Goal: Task Accomplishment & Management: Manage account settings

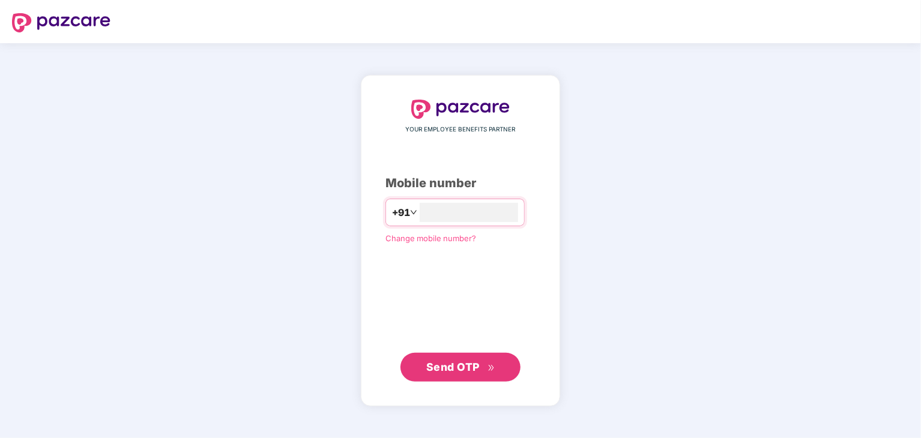
type input "**********"
click at [476, 365] on span "Send OTP" at bounding box center [452, 366] width 53 height 13
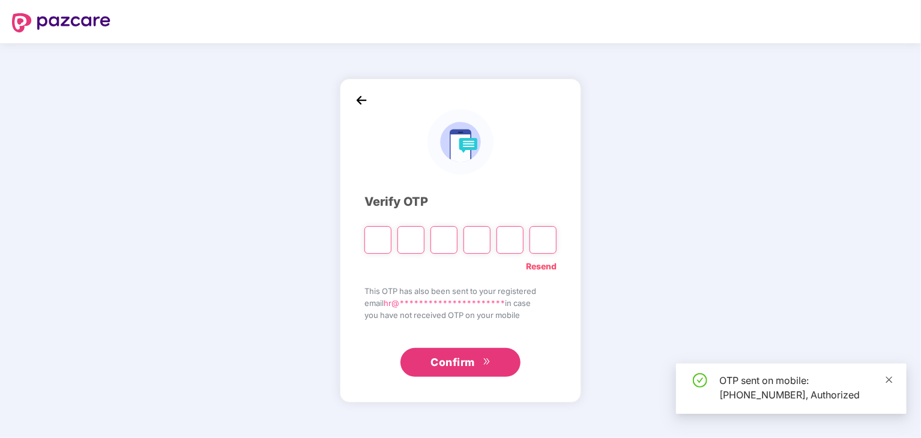
click at [889, 379] on icon "close" at bounding box center [889, 379] width 7 height 7
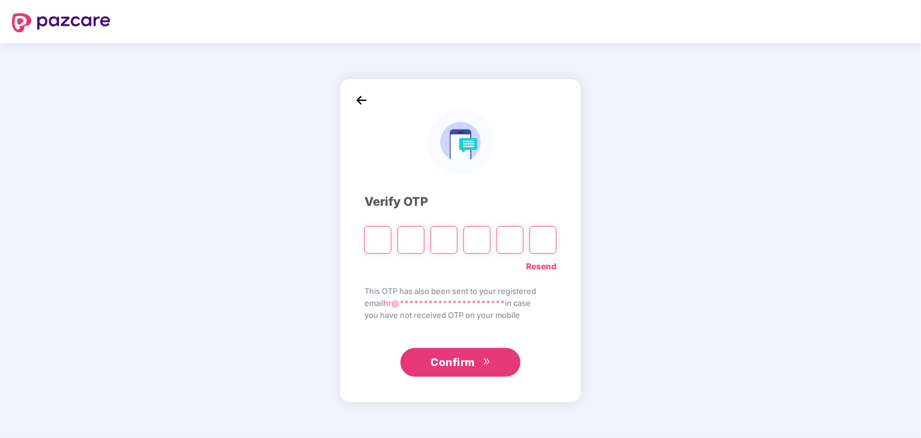
click at [393, 244] on div at bounding box center [460, 236] width 192 height 36
click at [380, 239] on input "Please enter verification code. Digit 1" at bounding box center [377, 240] width 27 height 28
type input "*"
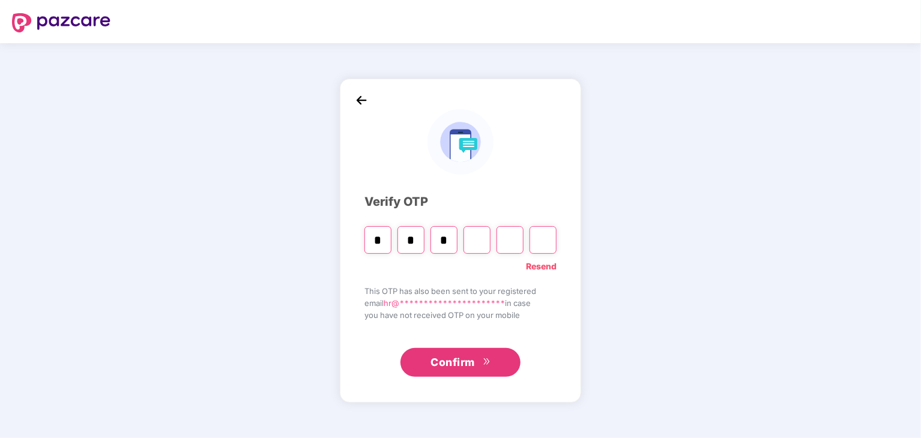
type input "*"
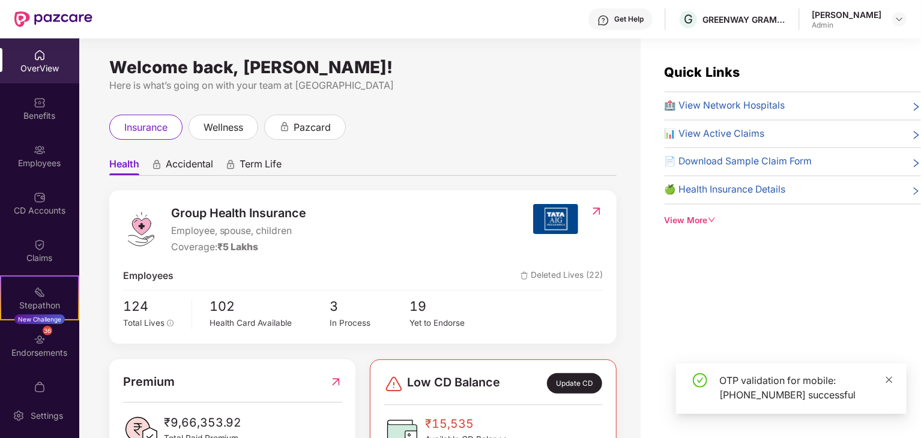
click at [886, 379] on icon "close" at bounding box center [889, 380] width 8 height 8
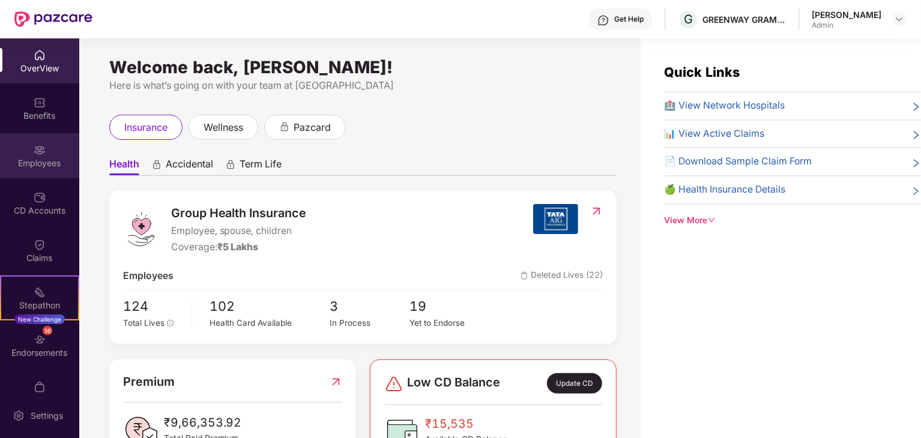
click at [30, 152] on div "Employees" at bounding box center [39, 155] width 79 height 45
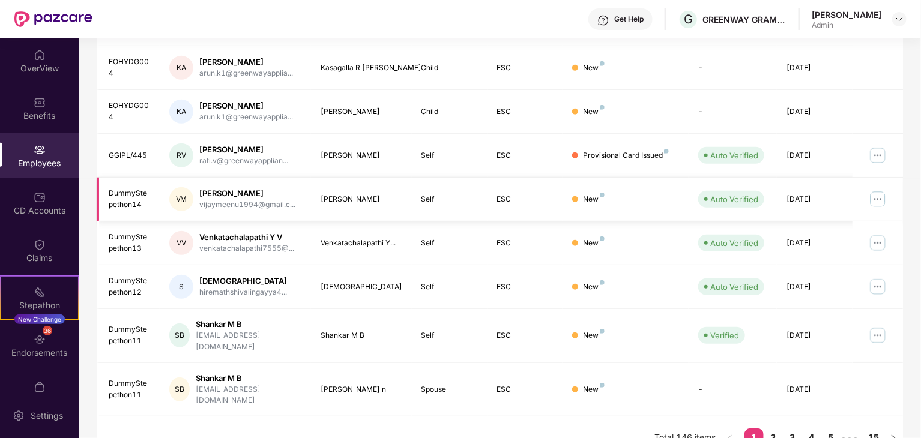
scroll to position [298, 0]
click at [776, 428] on link "2" at bounding box center [772, 437] width 19 height 18
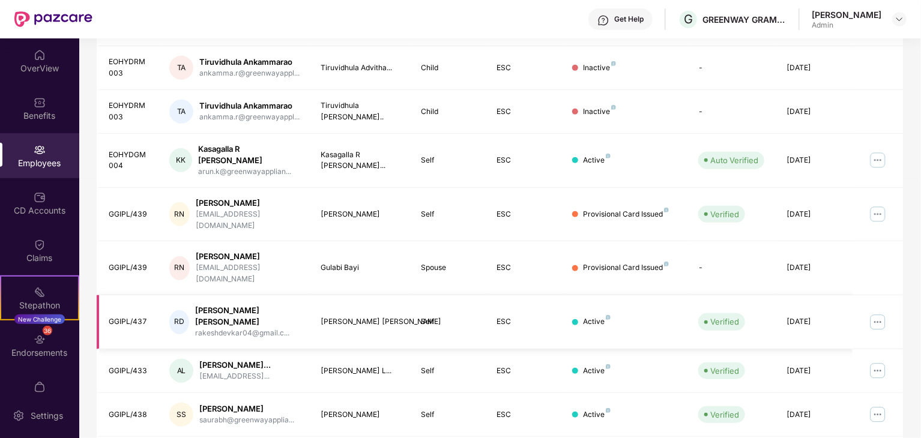
click at [878, 313] on img at bounding box center [877, 322] width 19 height 19
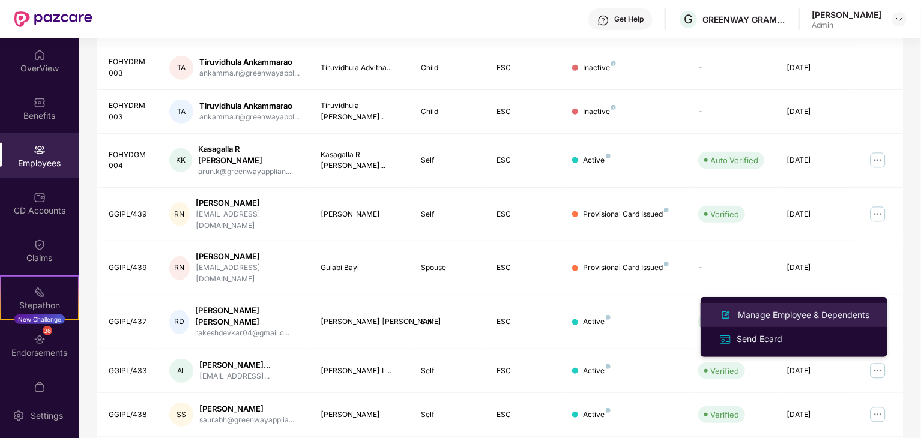
click at [766, 310] on div "Manage Employee & Dependents" at bounding box center [803, 314] width 136 height 13
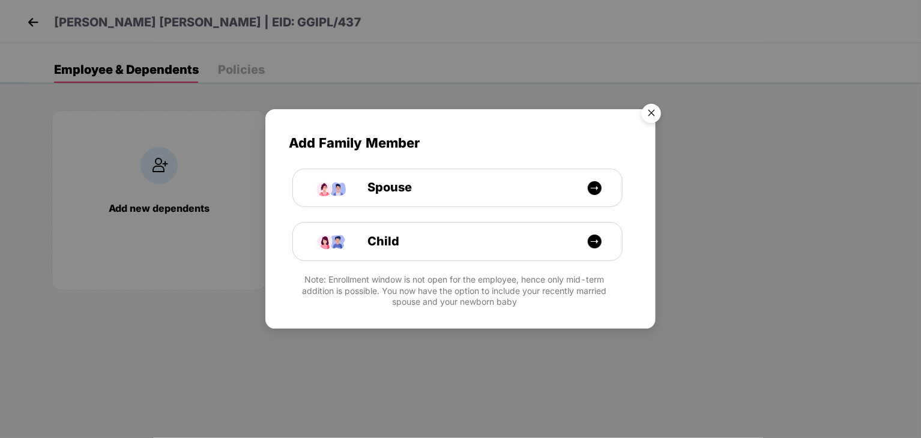
click at [644, 110] on img "Close" at bounding box center [651, 115] width 34 height 34
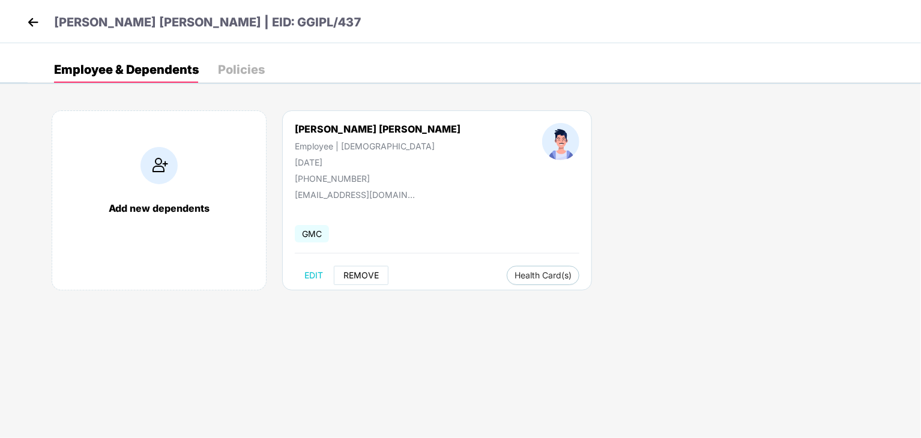
click at [363, 277] on span "REMOVE" at bounding box center [360, 276] width 35 height 10
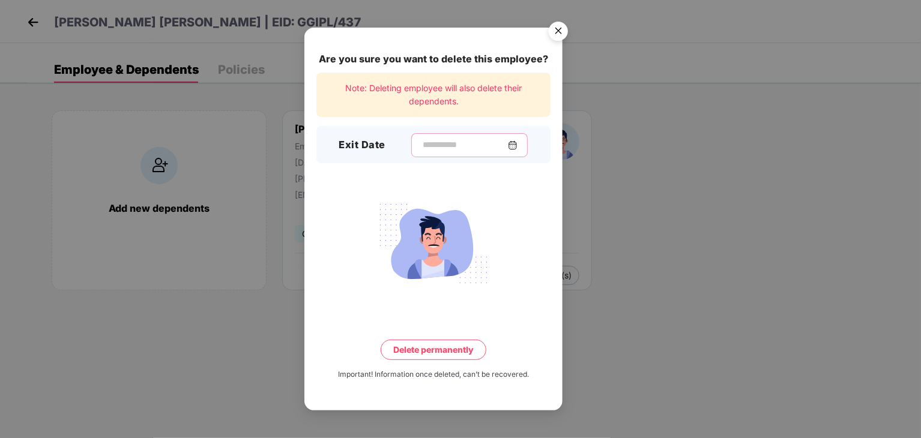
click at [421, 148] on input at bounding box center [464, 145] width 86 height 13
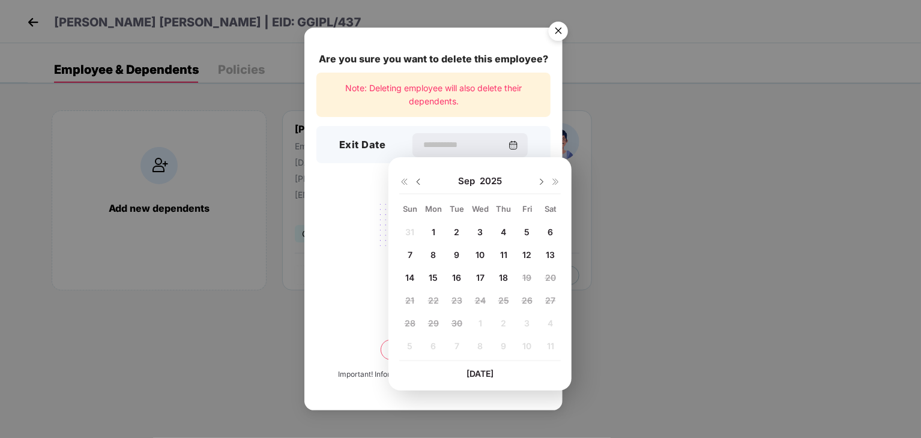
click at [436, 277] on span "15" at bounding box center [432, 277] width 9 height 10
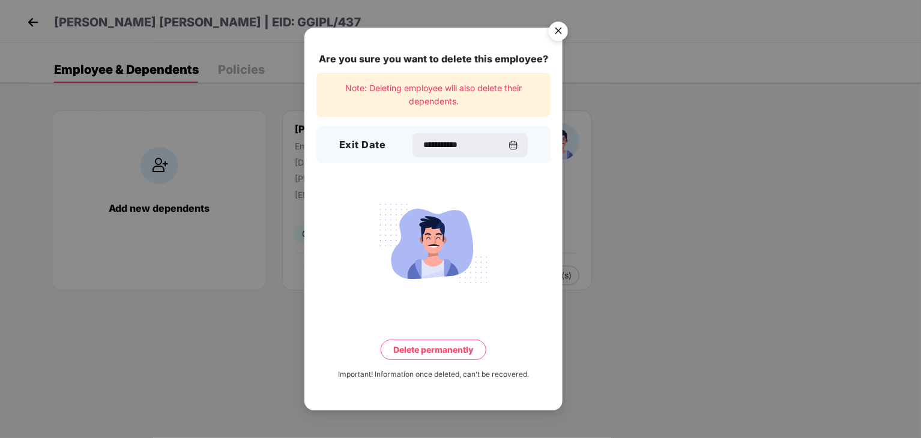
type input "**********"
click at [426, 351] on button "Delete permanently" at bounding box center [433, 350] width 106 height 20
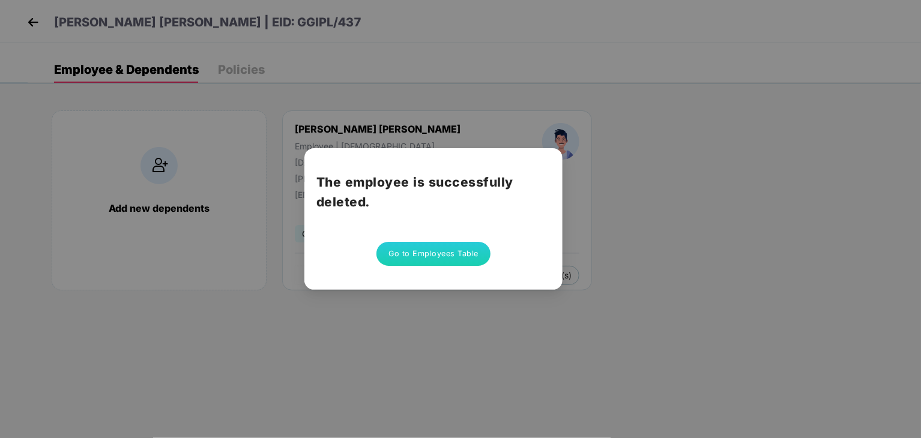
click at [423, 253] on button "Go to Employees Table" at bounding box center [433, 254] width 114 height 24
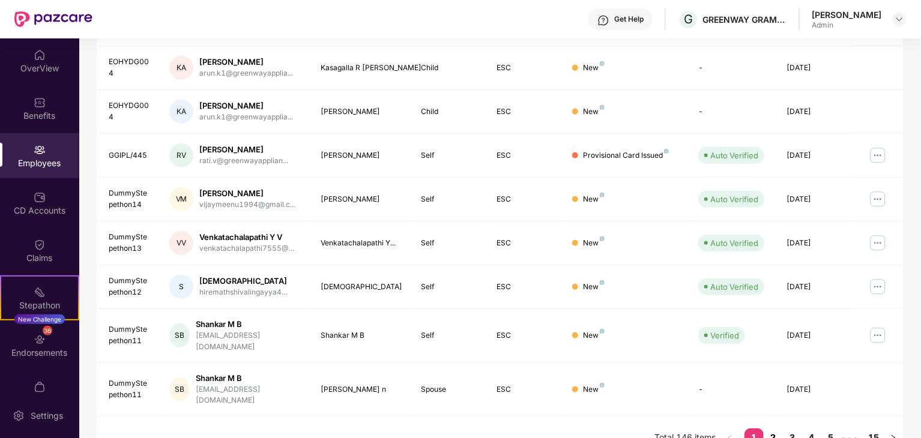
click at [772, 428] on link "2" at bounding box center [772, 437] width 19 height 18
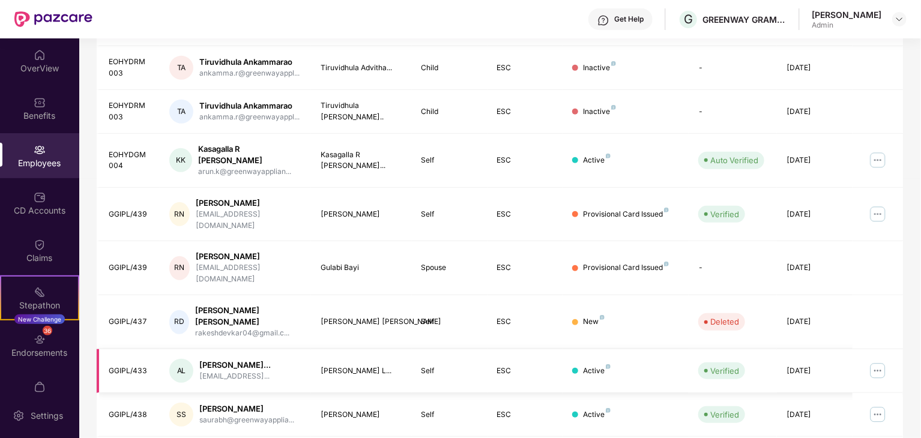
click at [873, 361] on img at bounding box center [877, 370] width 19 height 19
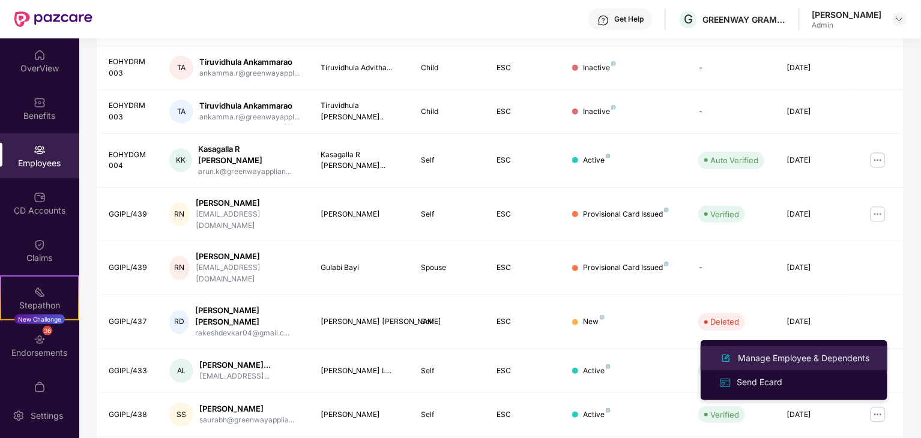
click at [753, 359] on div "Manage Employee & Dependents" at bounding box center [803, 358] width 136 height 13
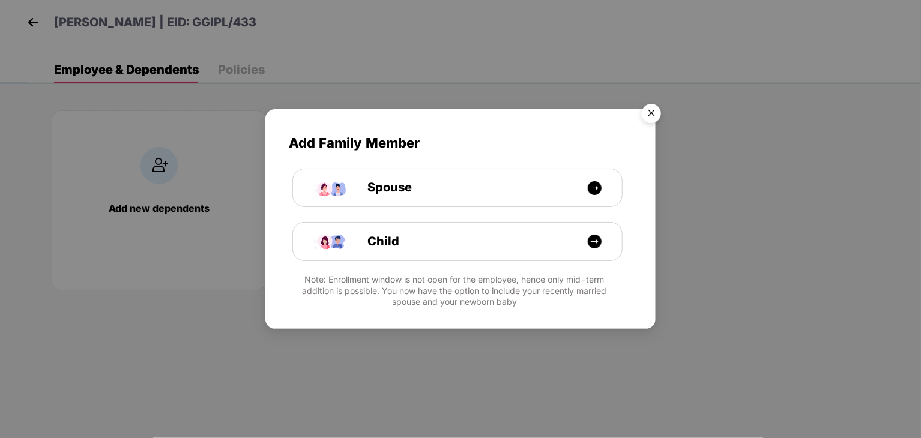
drag, startPoint x: 651, startPoint y: 110, endPoint x: 638, endPoint y: 118, distance: 15.0
click at [652, 110] on img "Close" at bounding box center [651, 115] width 34 height 34
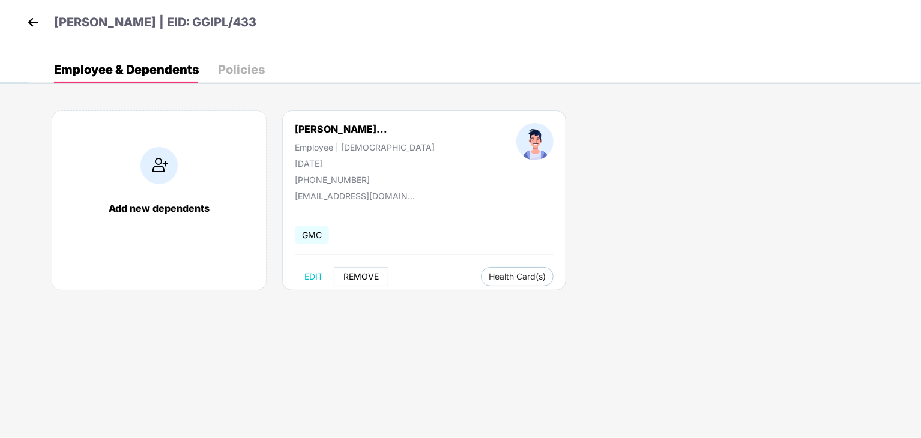
click at [349, 269] on button "REMOVE" at bounding box center [361, 276] width 55 height 19
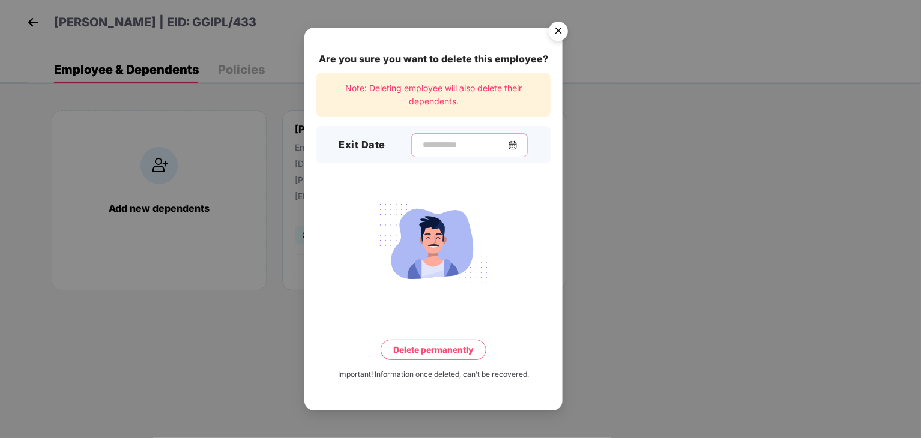
click at [421, 142] on input at bounding box center [464, 145] width 86 height 13
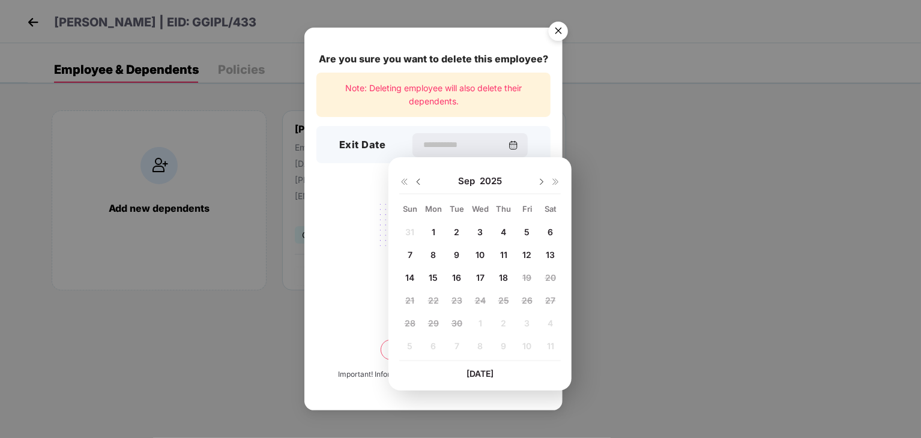
click at [437, 278] on span "15" at bounding box center [432, 277] width 9 height 10
type input "**********"
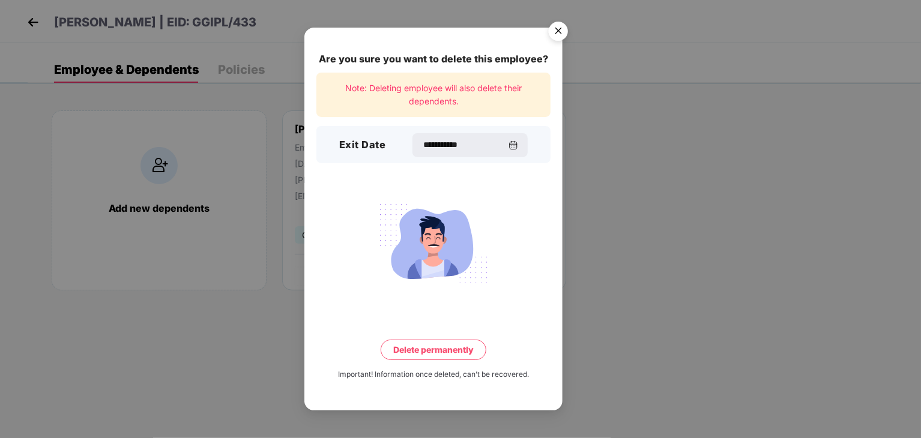
click at [427, 352] on button "Delete permanently" at bounding box center [433, 350] width 106 height 20
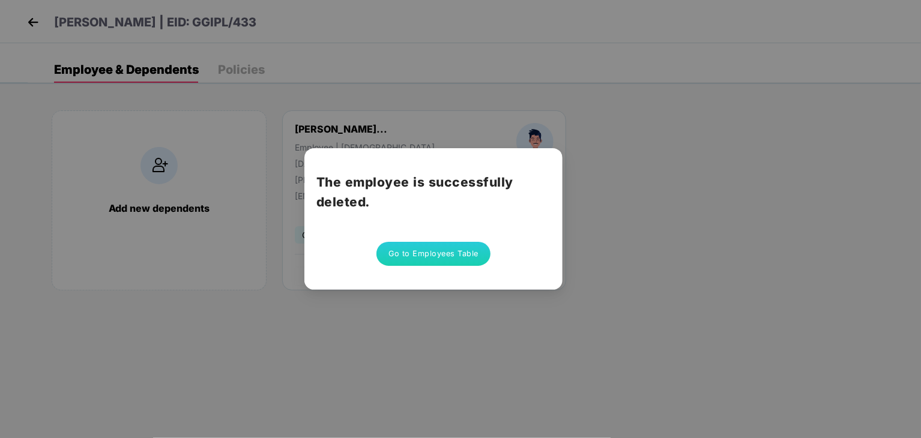
click at [446, 259] on button "Go to Employees Table" at bounding box center [433, 254] width 114 height 24
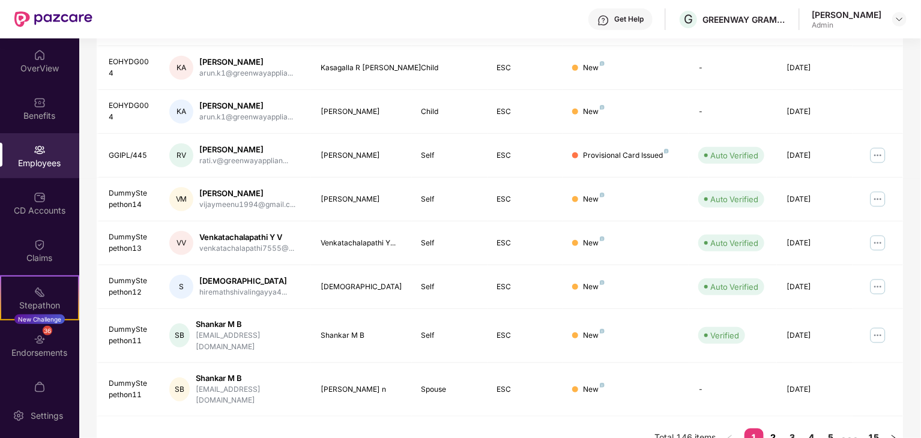
click at [773, 428] on link "2" at bounding box center [772, 437] width 19 height 18
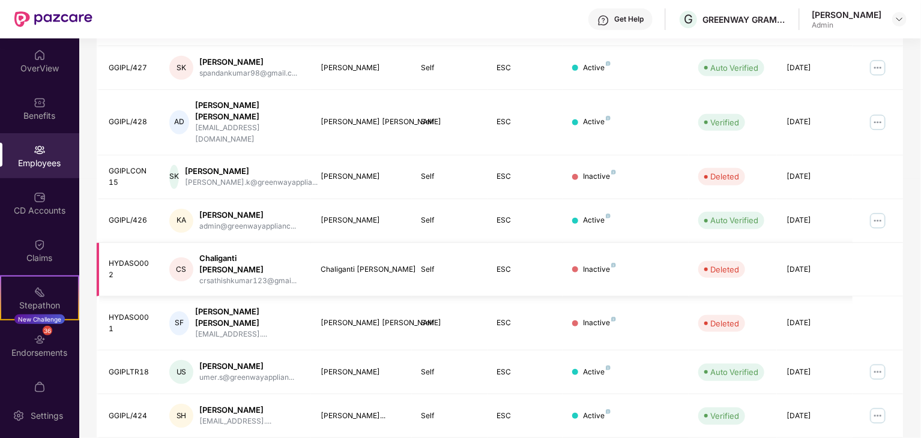
scroll to position [118, 0]
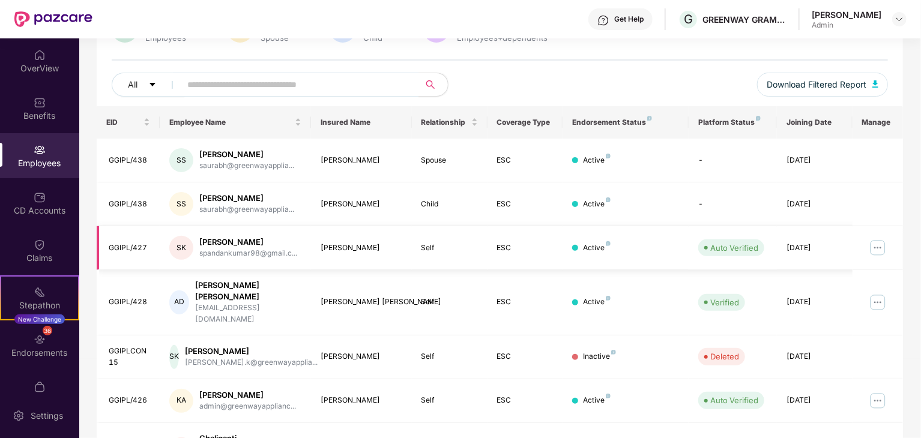
click at [874, 245] on img at bounding box center [877, 247] width 19 height 19
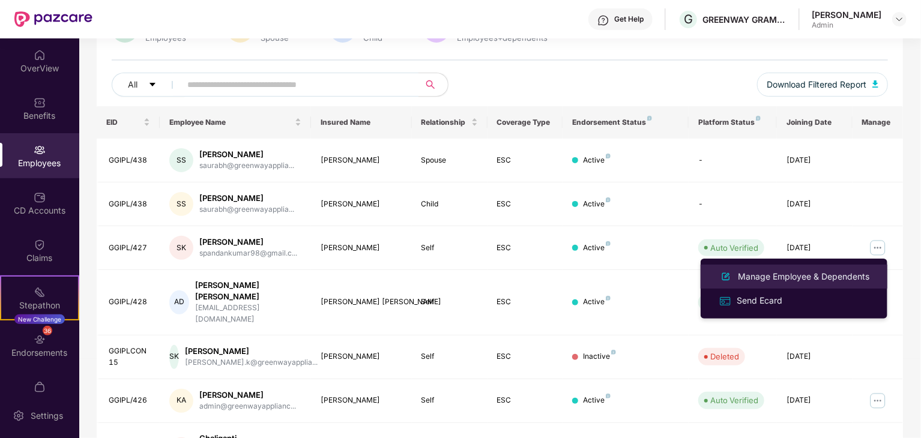
click at [817, 276] on div "Manage Employee & Dependents" at bounding box center [803, 276] width 136 height 13
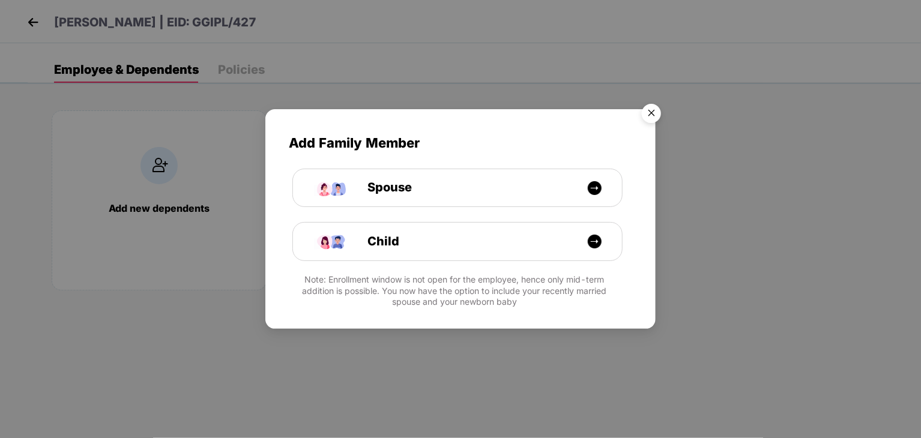
click at [656, 107] on img "Close" at bounding box center [651, 115] width 34 height 34
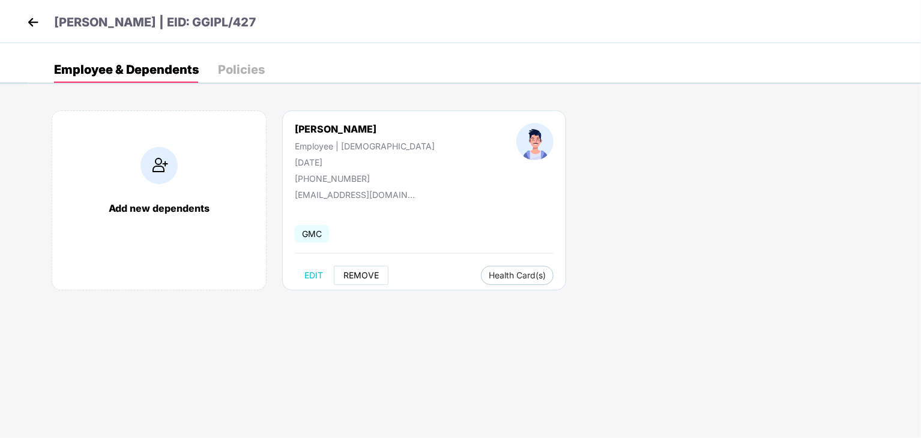
click at [353, 274] on span "REMOVE" at bounding box center [360, 276] width 35 height 10
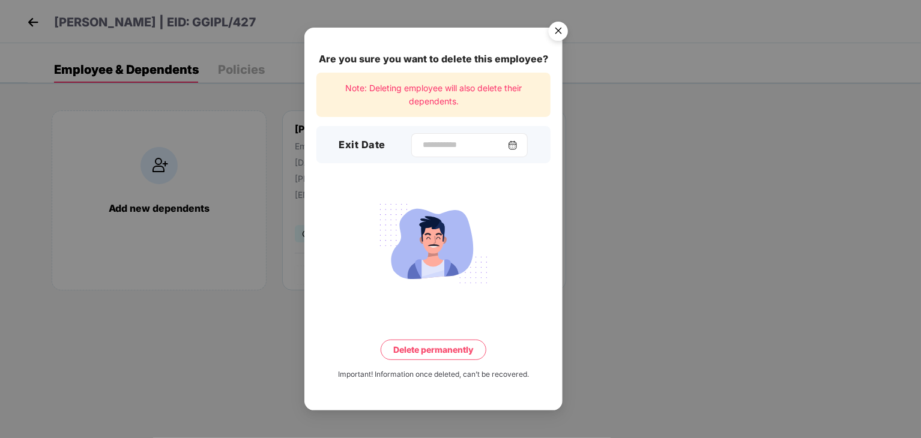
drag, startPoint x: 425, startPoint y: 155, endPoint x: 421, endPoint y: 146, distance: 9.9
click at [424, 155] on div at bounding box center [469, 145] width 116 height 24
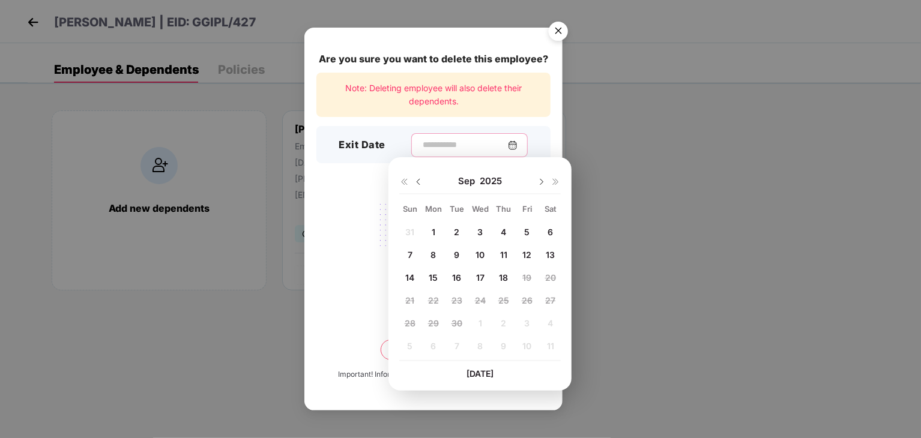
click at [421, 146] on input at bounding box center [464, 145] width 86 height 13
click at [526, 235] on span "5" at bounding box center [526, 232] width 5 height 10
type input "**********"
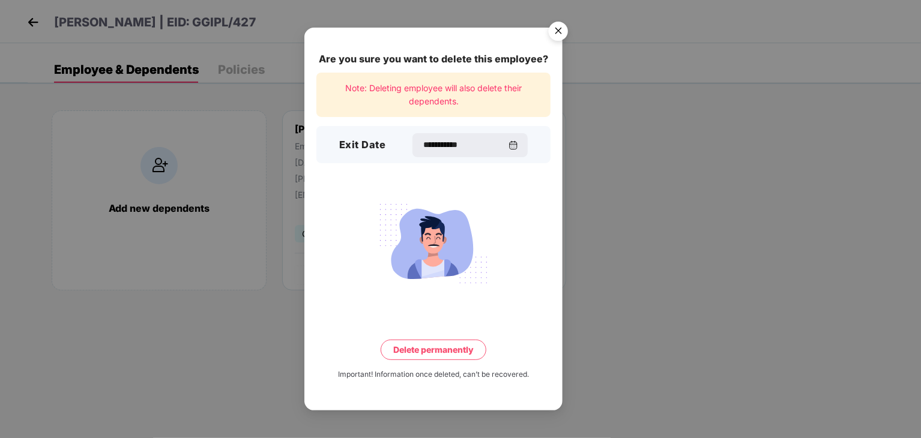
click at [439, 350] on button "Delete permanently" at bounding box center [433, 350] width 106 height 20
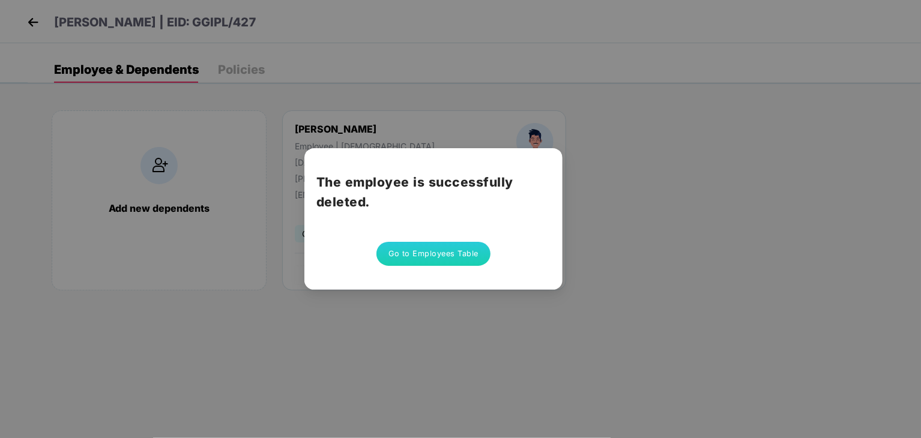
click at [409, 257] on button "Go to Employees Table" at bounding box center [433, 254] width 114 height 24
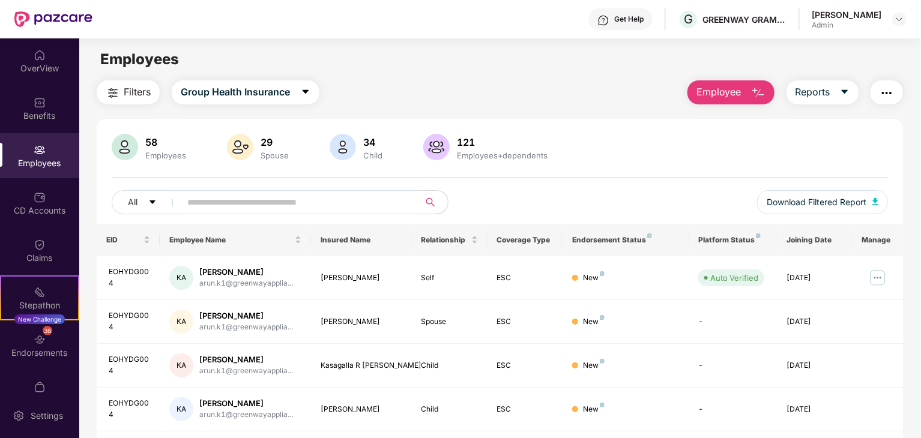
scroll to position [298, 0]
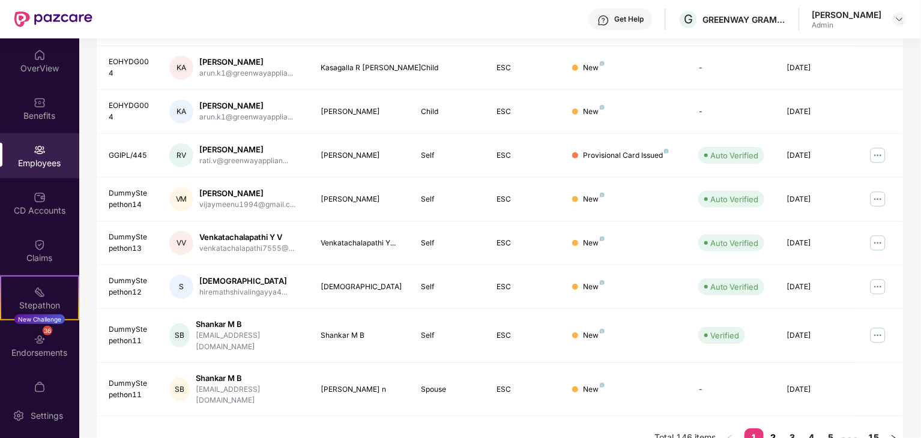
click at [773, 428] on link "2" at bounding box center [772, 437] width 19 height 18
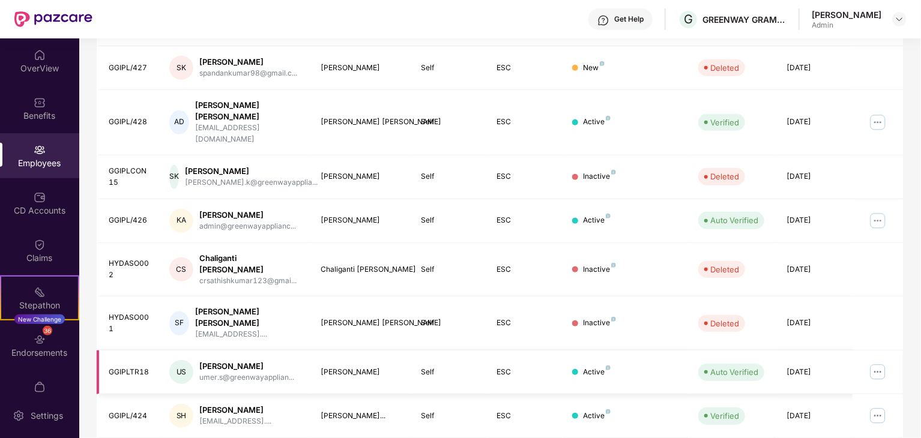
click at [877, 362] on img at bounding box center [877, 371] width 19 height 19
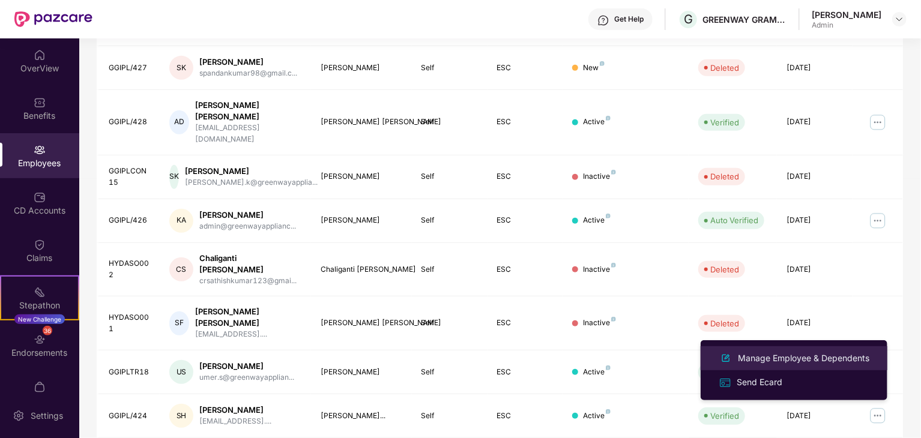
click at [763, 362] on div "Manage Employee & Dependents" at bounding box center [803, 358] width 136 height 13
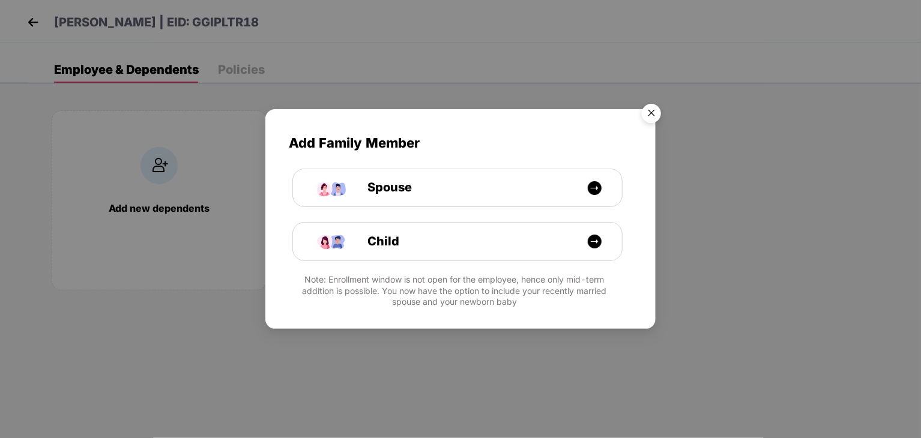
click at [650, 113] on img "Close" at bounding box center [651, 115] width 34 height 34
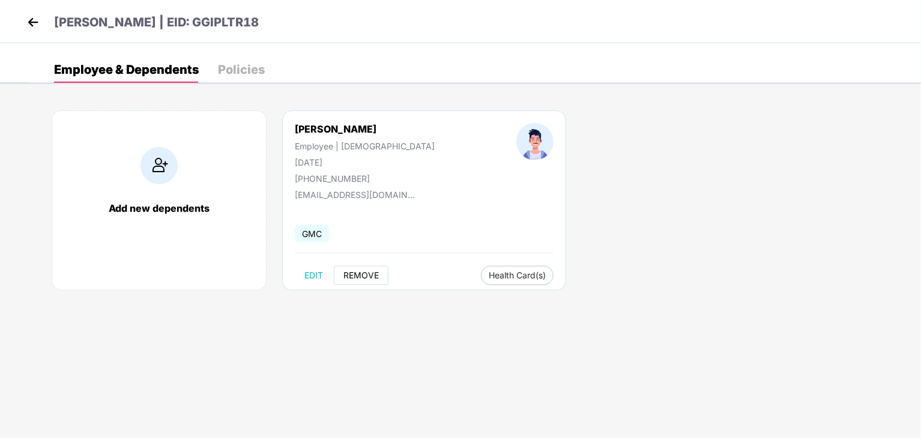
click at [360, 275] on span "REMOVE" at bounding box center [360, 276] width 35 height 10
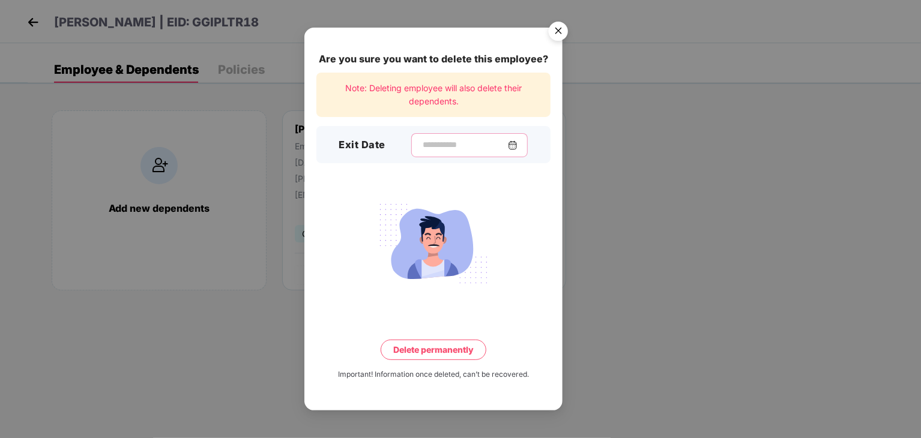
click at [421, 145] on input at bounding box center [464, 145] width 86 height 13
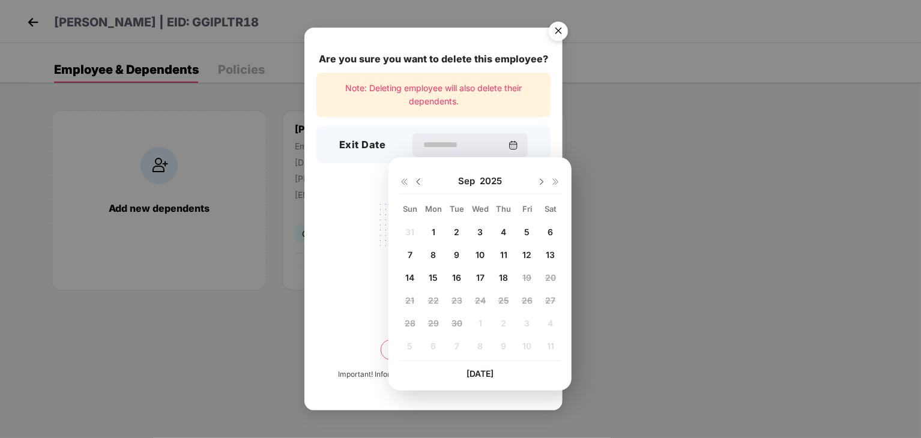
click at [416, 183] on img at bounding box center [418, 182] width 10 height 10
click at [410, 343] on span "31" at bounding box center [409, 346] width 9 height 10
type input "**********"
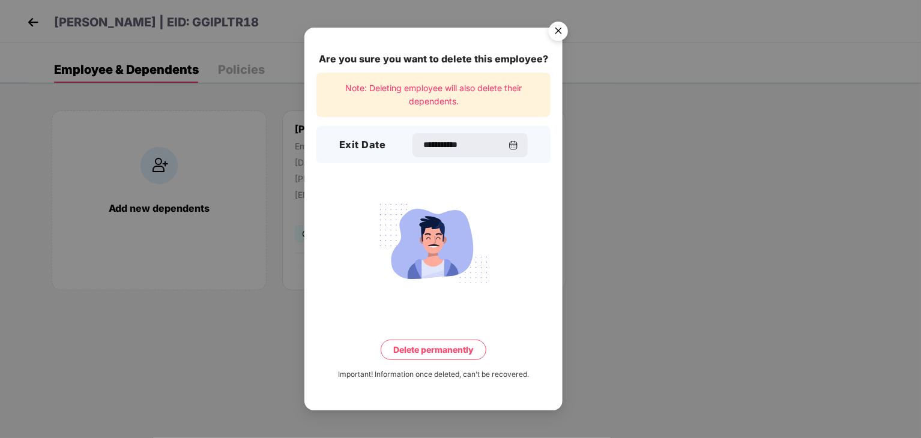
click at [421, 352] on button "Delete permanently" at bounding box center [433, 350] width 106 height 20
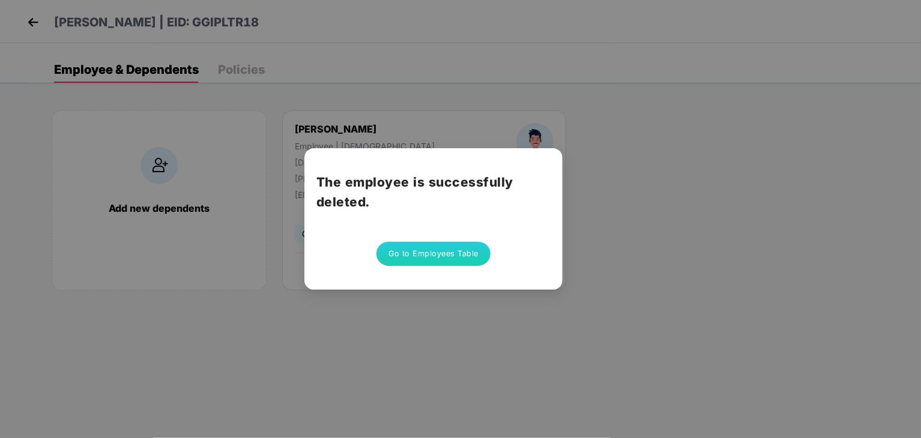
click at [415, 253] on button "Go to Employees Table" at bounding box center [433, 254] width 114 height 24
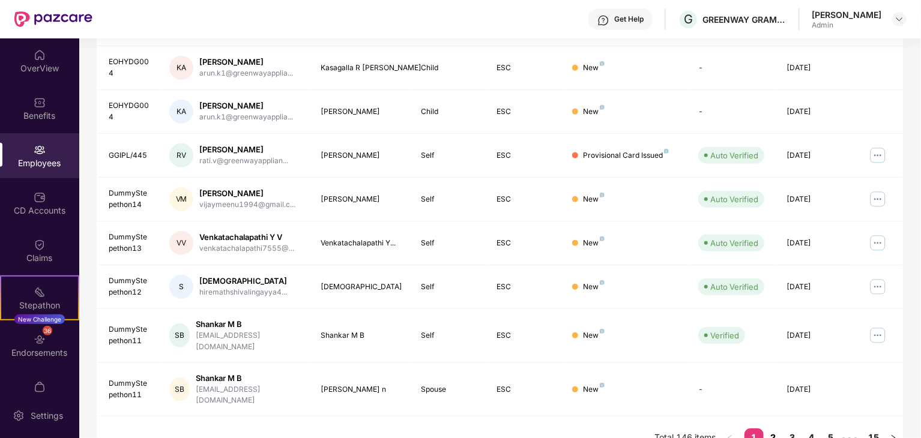
click at [776, 428] on link "2" at bounding box center [772, 437] width 19 height 18
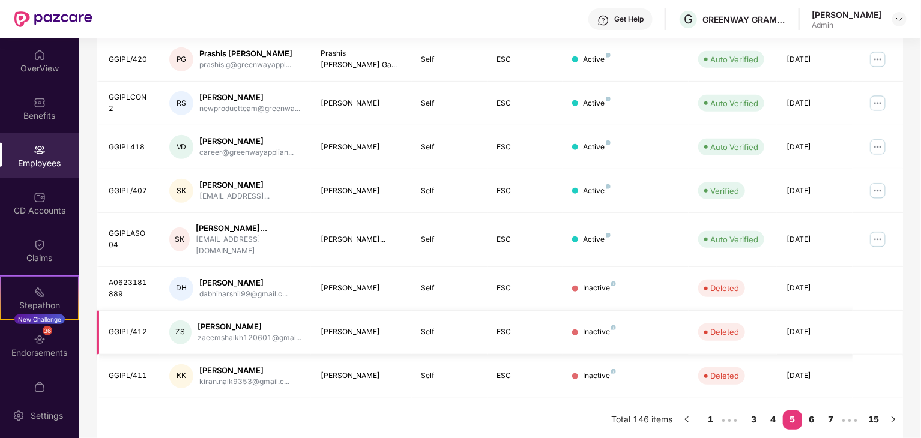
scroll to position [308, 0]
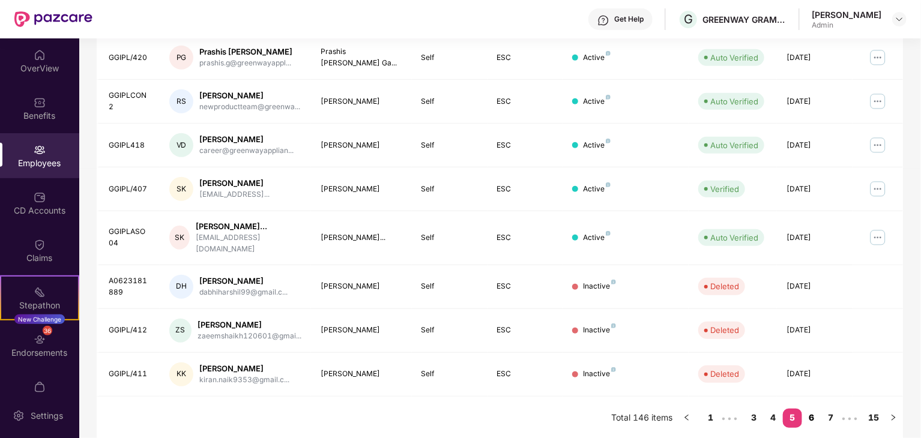
click at [811, 413] on link "6" at bounding box center [811, 418] width 19 height 18
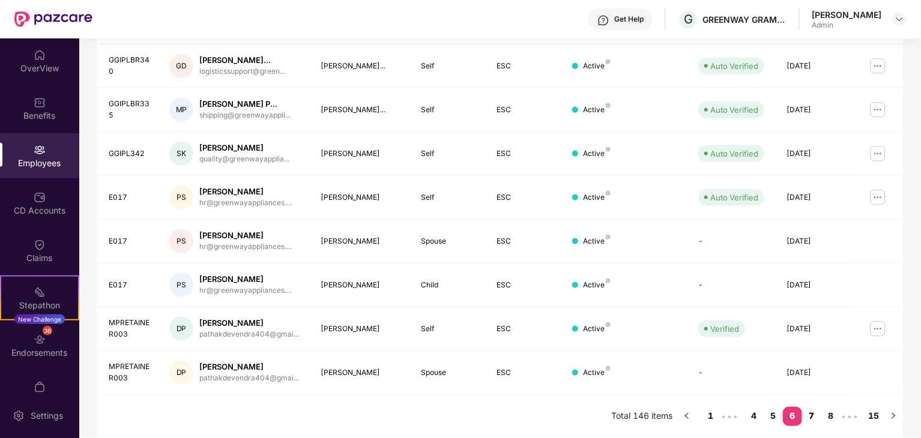
click at [814, 415] on link "7" at bounding box center [811, 416] width 19 height 18
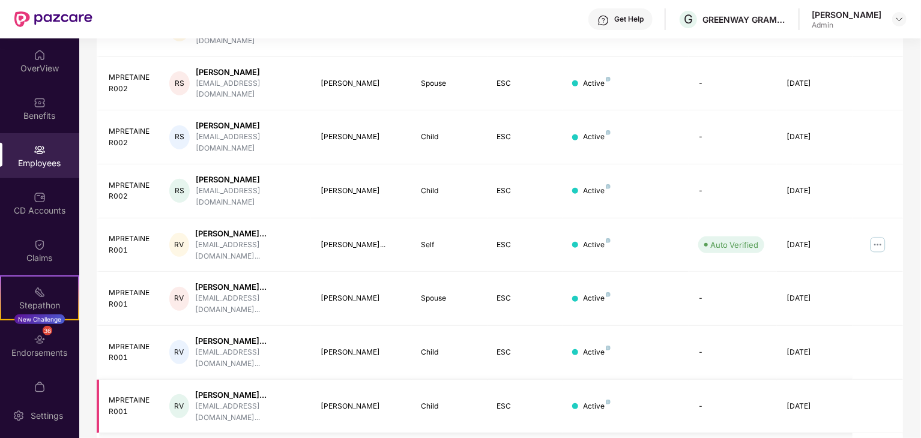
scroll to position [298, 0]
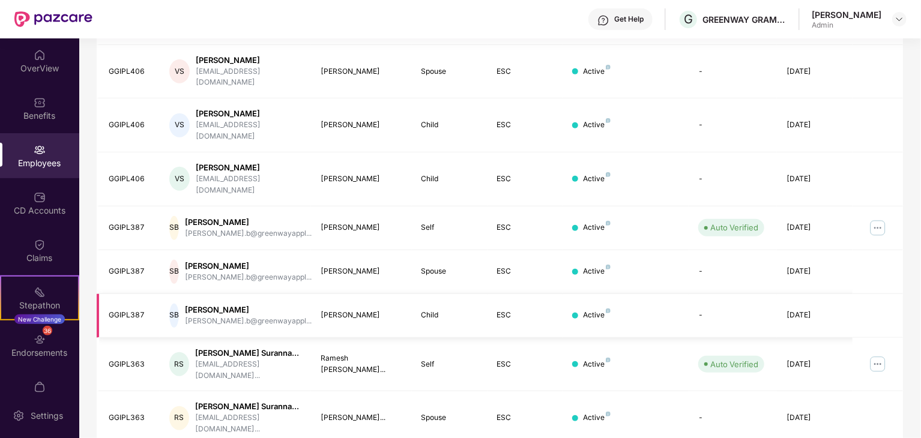
scroll to position [318, 0]
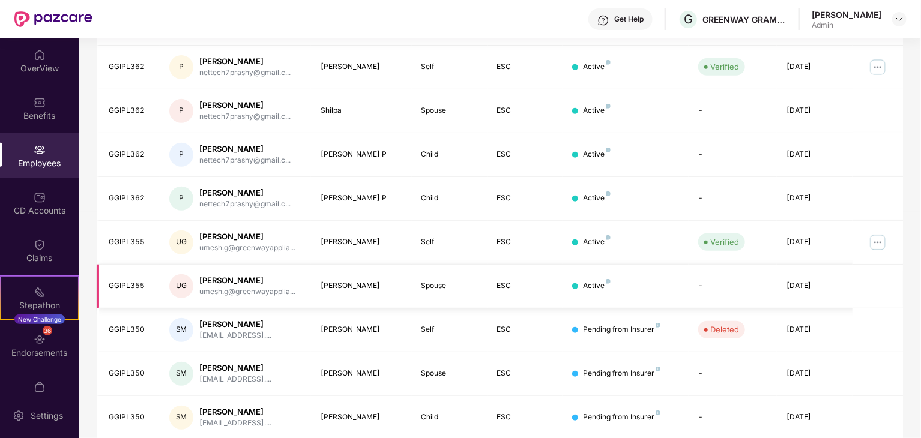
scroll to position [308, 0]
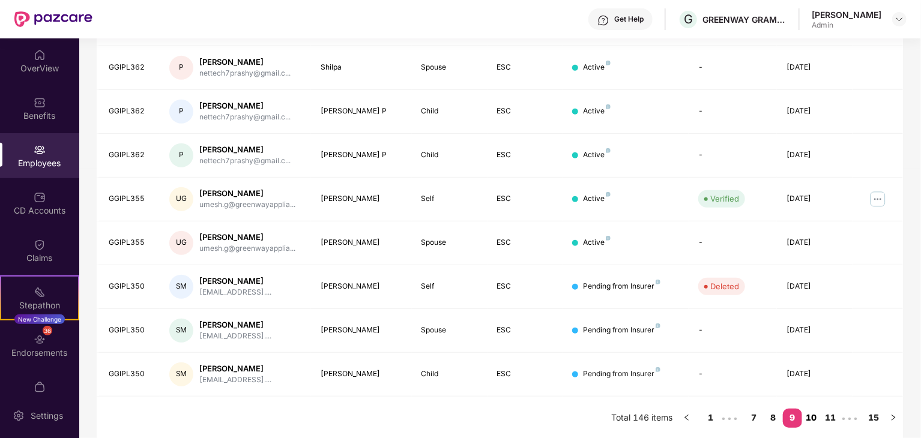
click at [810, 416] on link "10" at bounding box center [811, 418] width 19 height 18
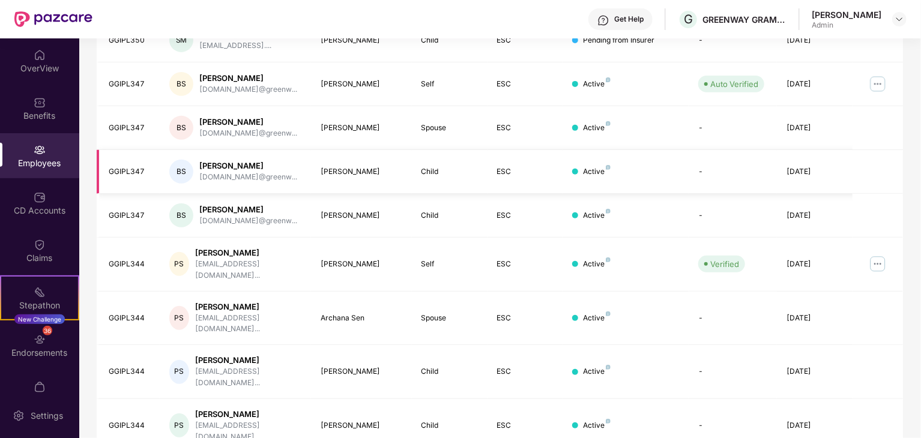
scroll to position [298, 0]
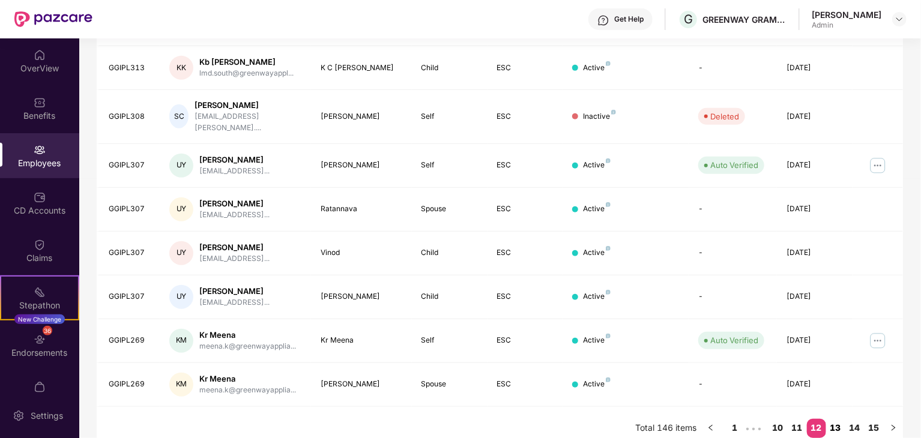
click at [832, 419] on link "13" at bounding box center [835, 428] width 19 height 18
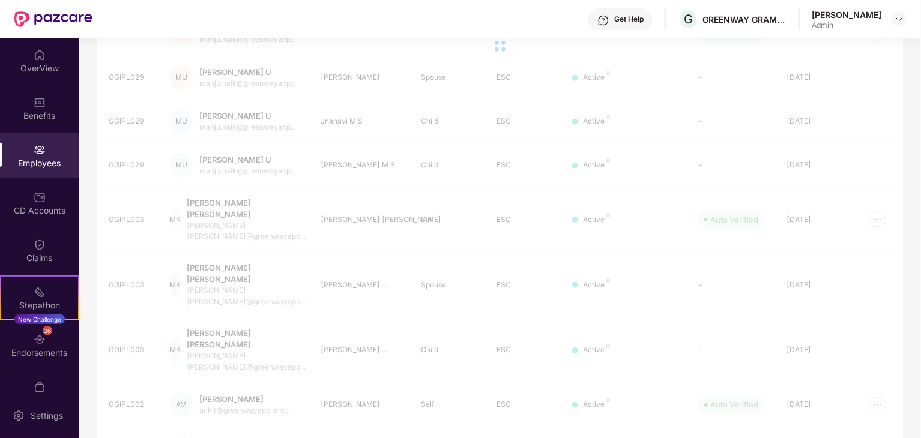
scroll to position [123, 0]
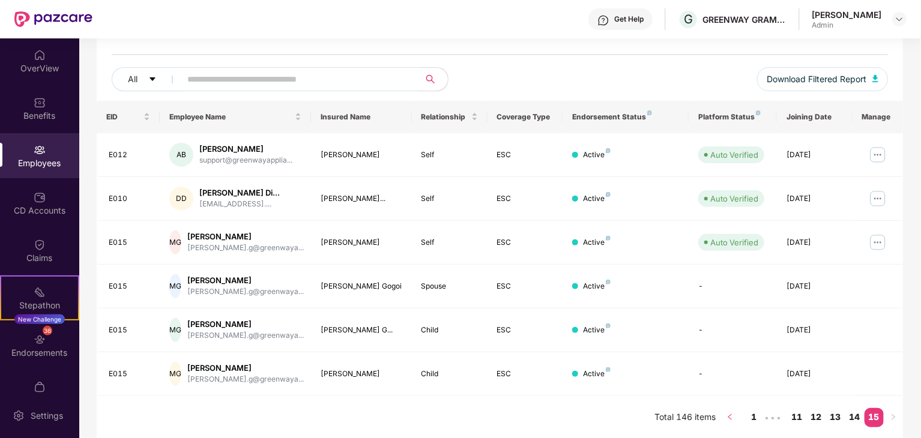
click at [728, 416] on icon "left" at bounding box center [729, 417] width 4 height 6
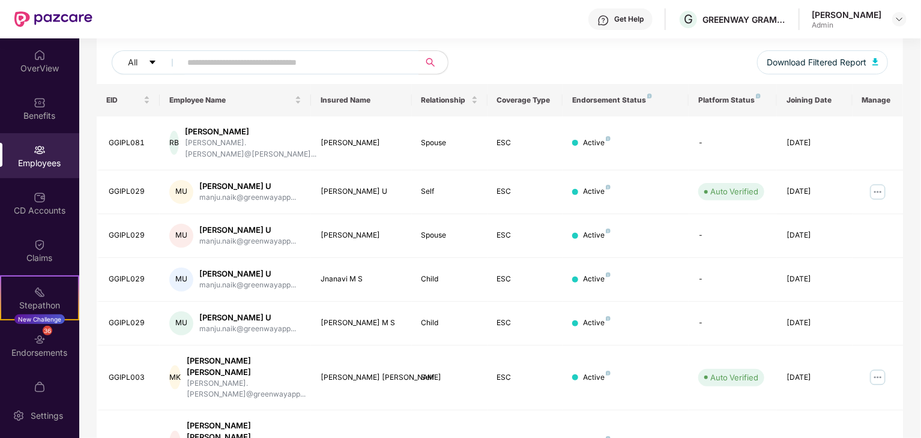
scroll to position [298, 0]
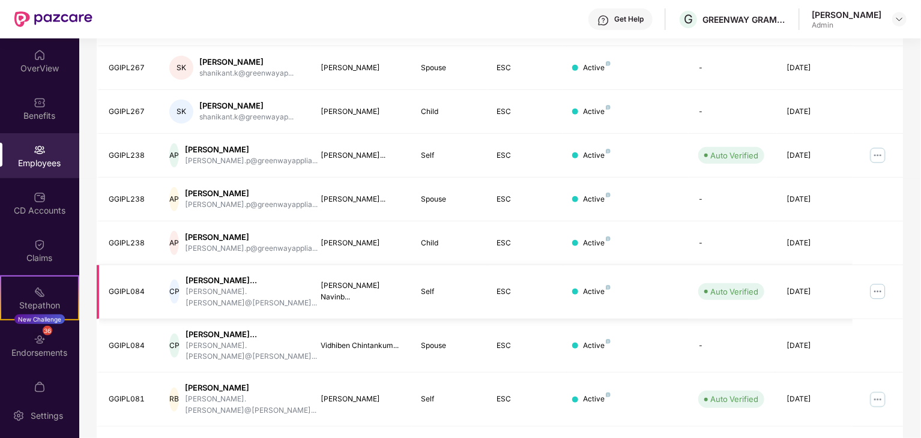
click at [876, 282] on img at bounding box center [877, 291] width 19 height 19
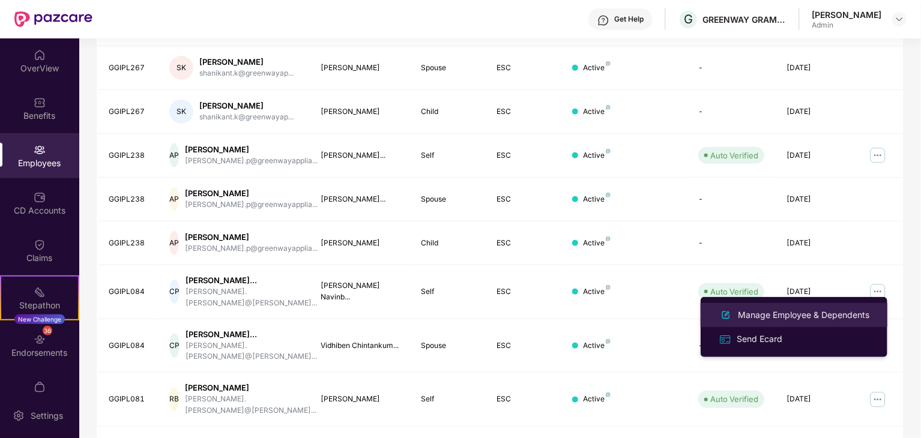
click at [768, 316] on div "Manage Employee & Dependents" at bounding box center [803, 314] width 136 height 13
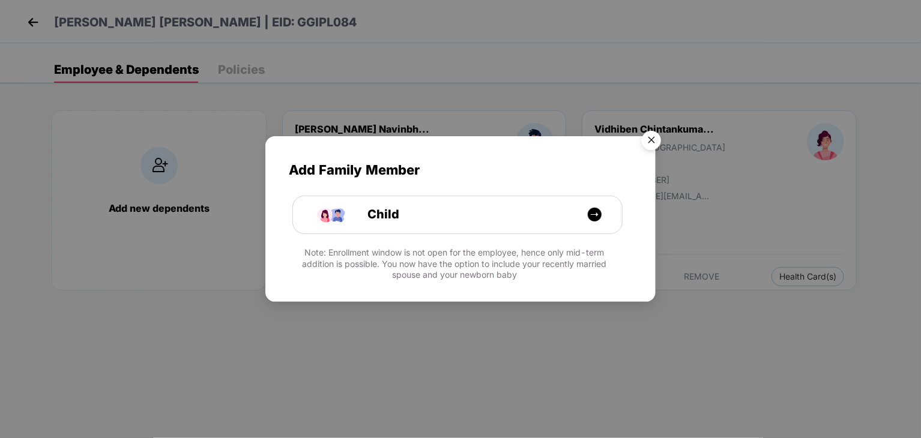
click at [648, 137] on img "Close" at bounding box center [651, 142] width 34 height 34
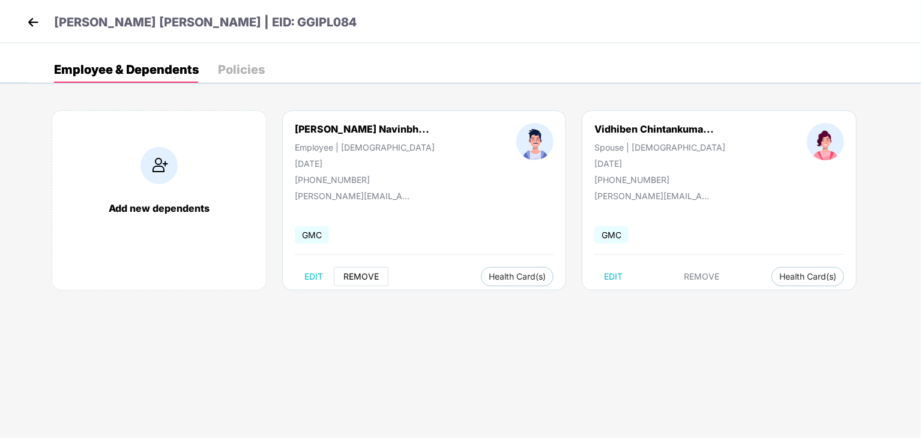
click at [355, 275] on span "REMOVE" at bounding box center [360, 277] width 35 height 10
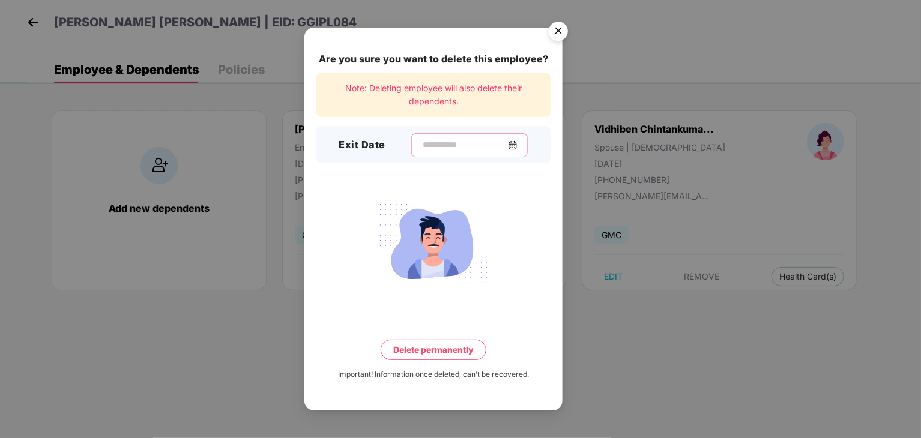
click at [424, 144] on input at bounding box center [464, 145] width 86 height 13
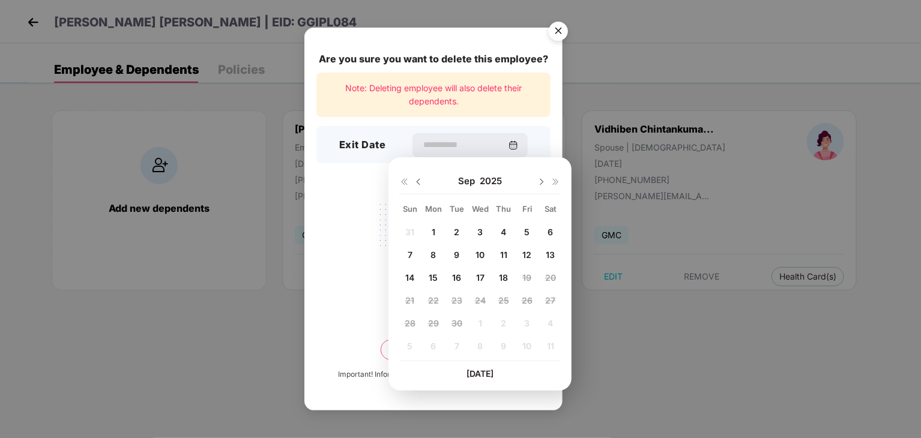
click at [551, 256] on span "13" at bounding box center [549, 255] width 9 height 10
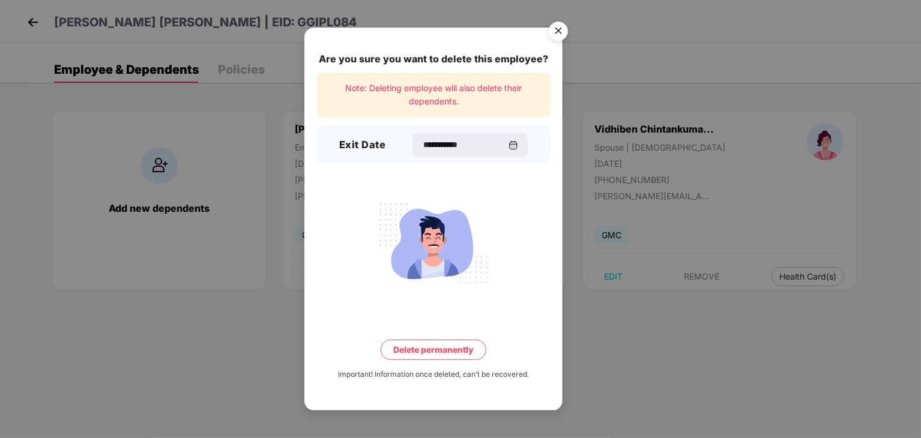
type input "**********"
click at [421, 356] on button "Delete permanently" at bounding box center [433, 350] width 106 height 20
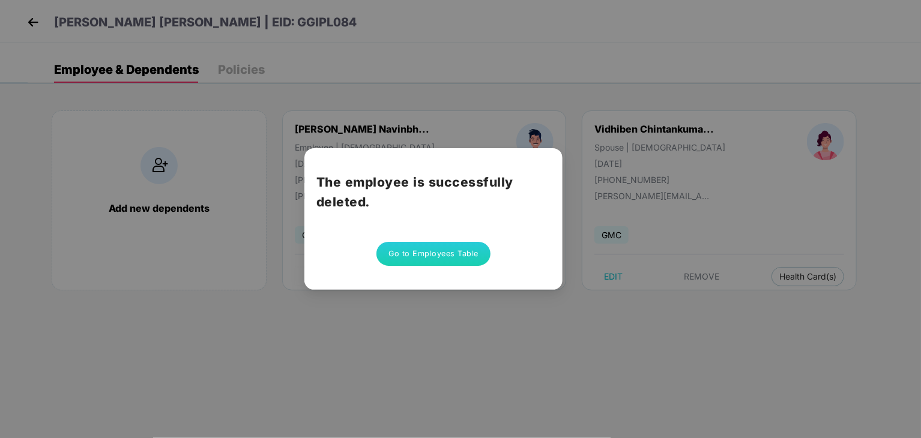
click at [414, 253] on button "Go to Employees Table" at bounding box center [433, 254] width 114 height 24
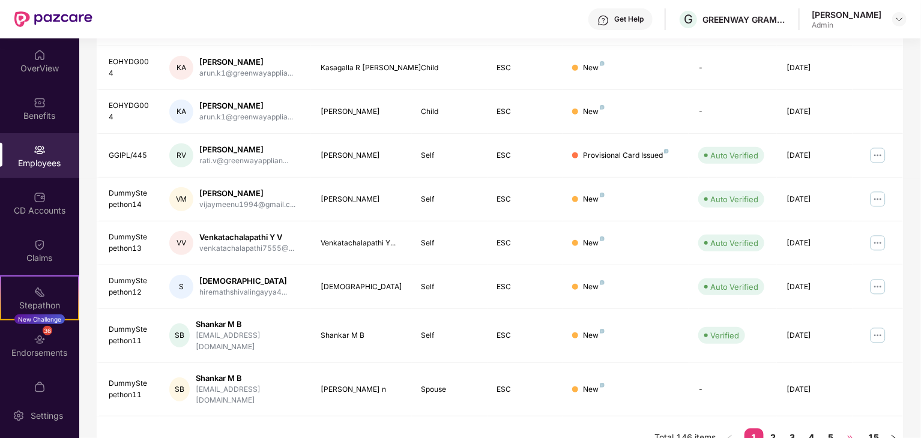
click at [855, 428] on span "•••" at bounding box center [849, 437] width 19 height 19
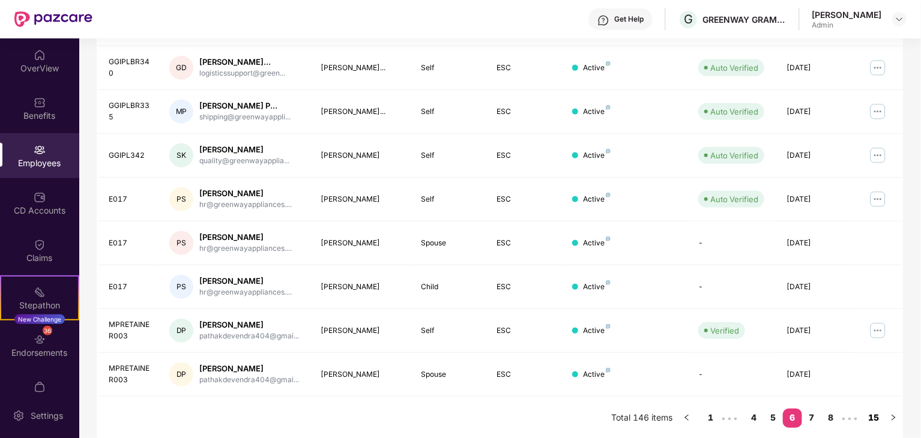
click at [875, 421] on link "15" at bounding box center [873, 418] width 19 height 18
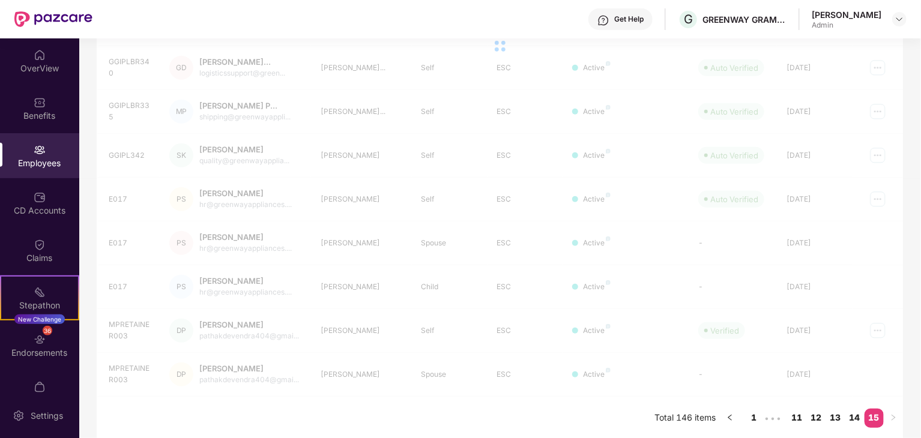
scroll to position [123, 0]
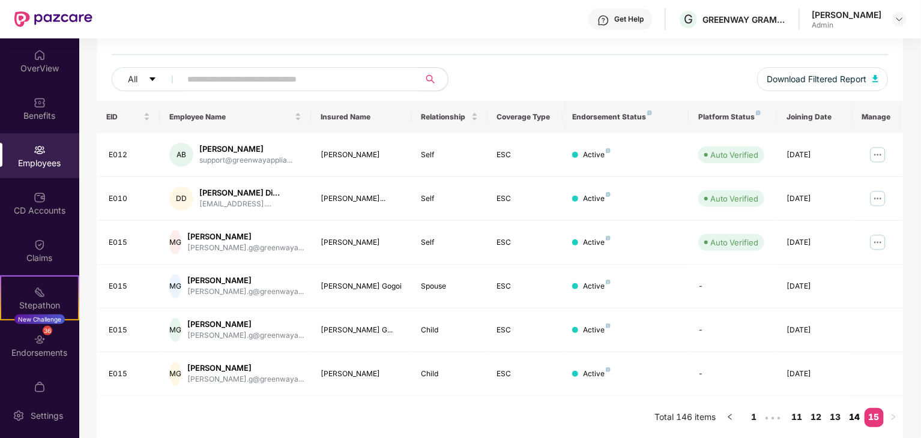
click at [851, 415] on link "14" at bounding box center [854, 417] width 19 height 18
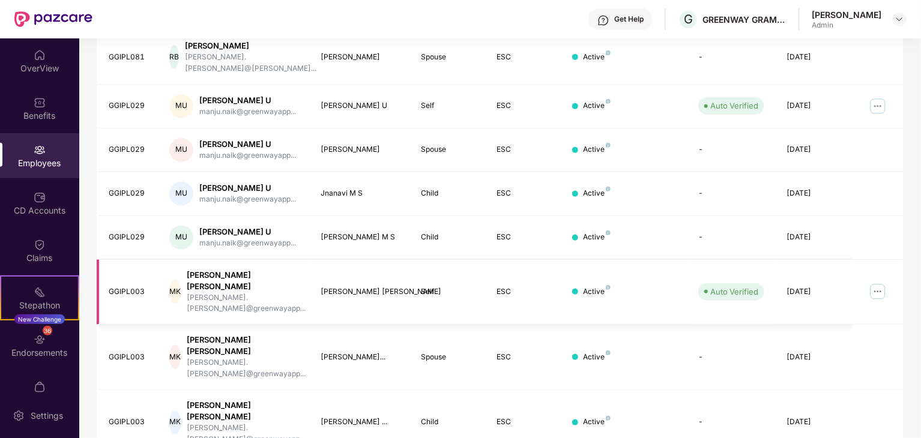
scroll to position [298, 0]
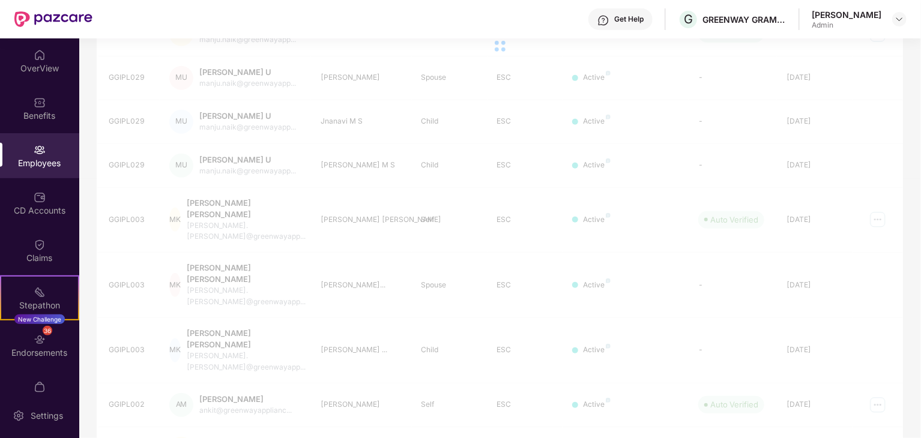
scroll to position [123, 0]
